Goal: Find specific page/section: Find specific page/section

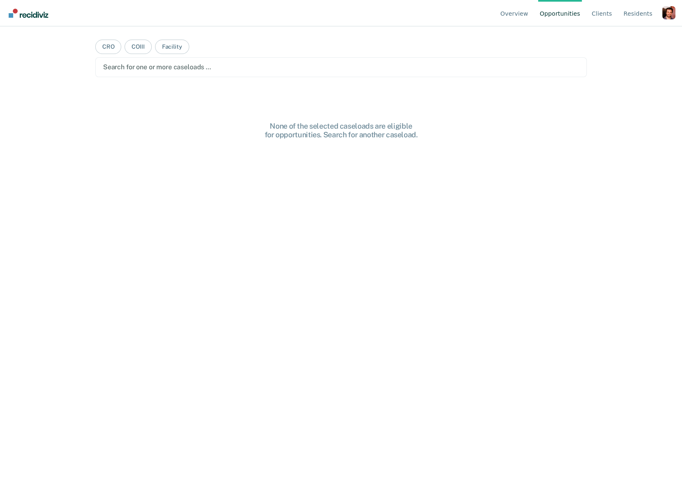
click at [668, 12] on div "Profile dropdown button" at bounding box center [668, 12] width 13 height 13
click at [607, 39] on button "Profile" at bounding box center [636, 38] width 80 height 13
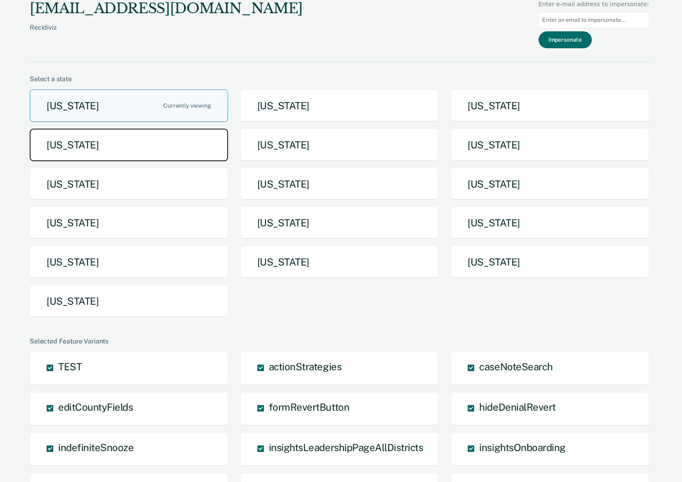
click at [143, 152] on button "[US_STATE]" at bounding box center [129, 145] width 198 height 33
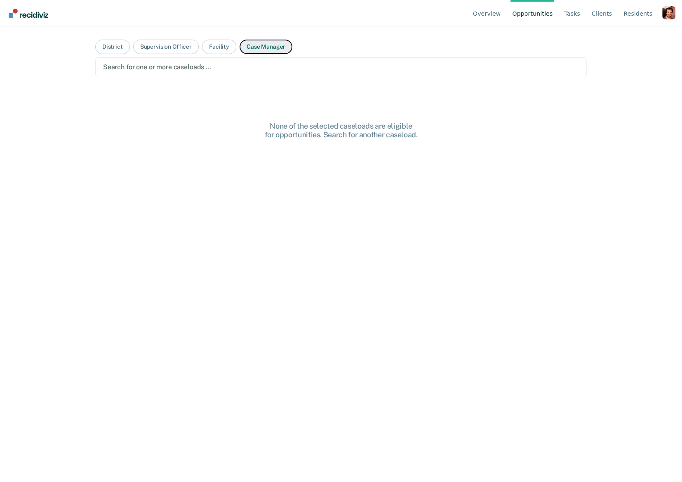
click at [254, 52] on button "Case Manager" at bounding box center [266, 47] width 53 height 14
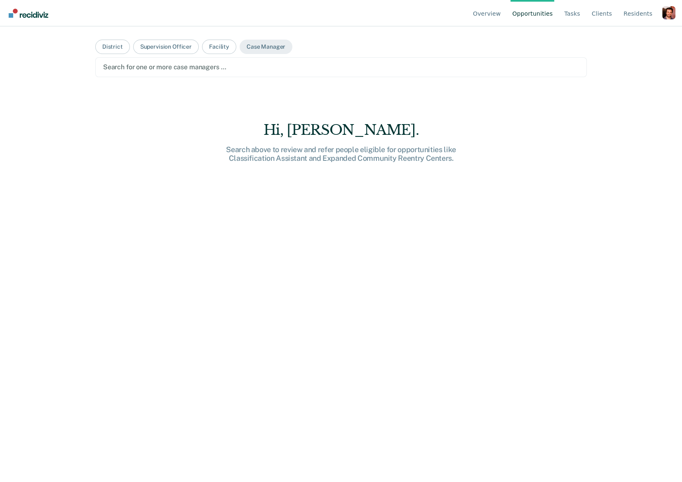
click at [214, 66] on div at bounding box center [341, 66] width 476 height 9
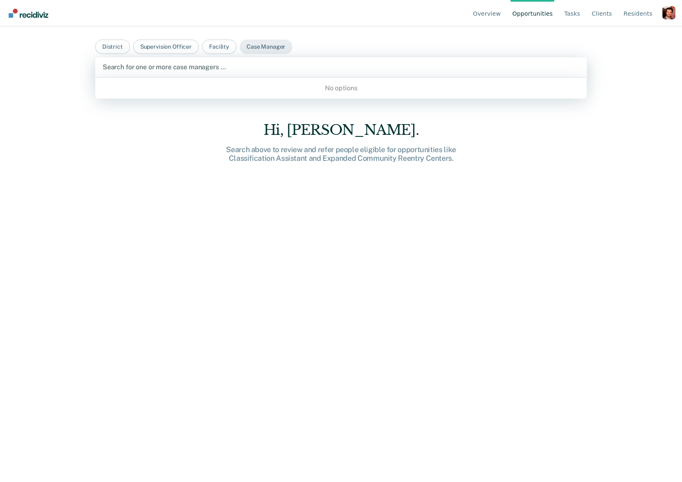
click at [211, 65] on div at bounding box center [341, 66] width 477 height 9
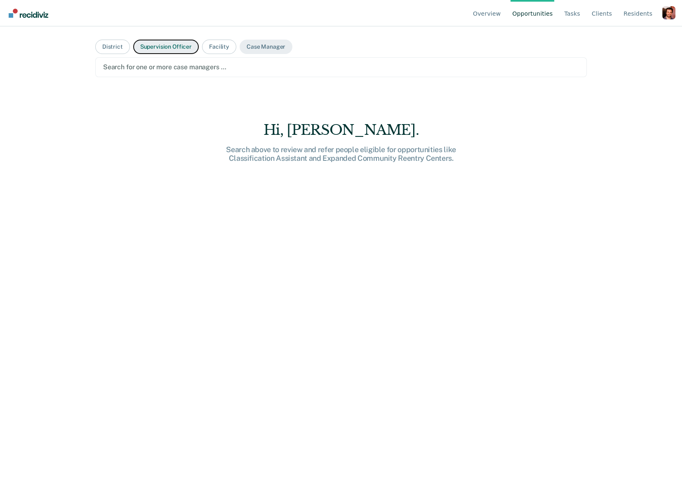
click at [172, 50] on button "Supervision Officer" at bounding box center [166, 47] width 66 height 14
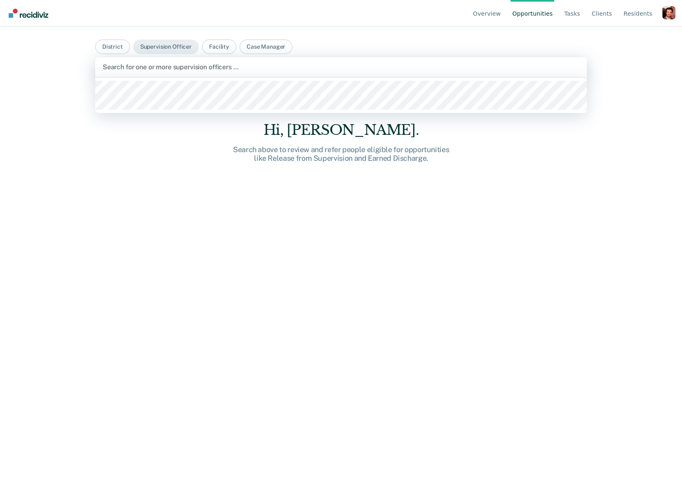
click at [164, 68] on div at bounding box center [341, 66] width 477 height 9
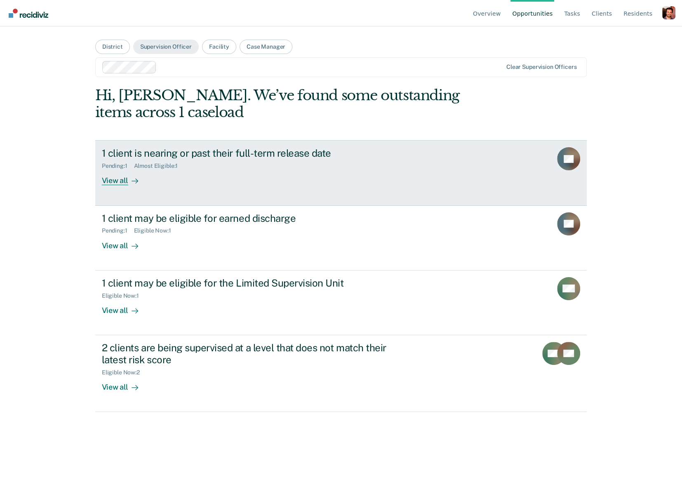
click at [109, 180] on div "View all" at bounding box center [125, 177] width 46 height 16
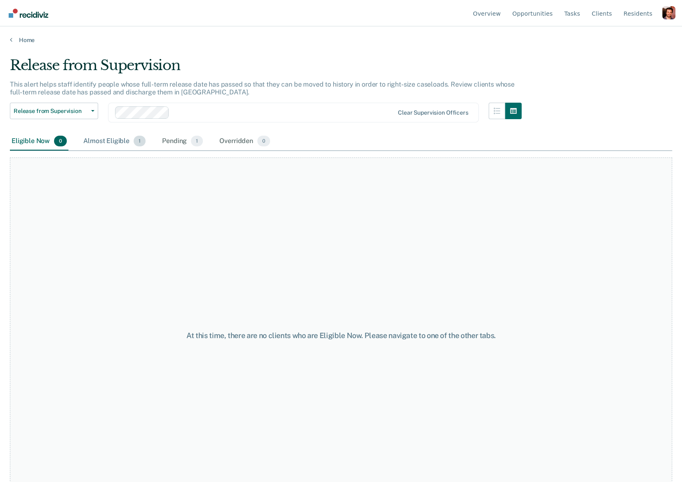
click at [109, 138] on div "Almost Eligible 1" at bounding box center [115, 141] width 66 height 18
